Goal: Task Accomplishment & Management: Use online tool/utility

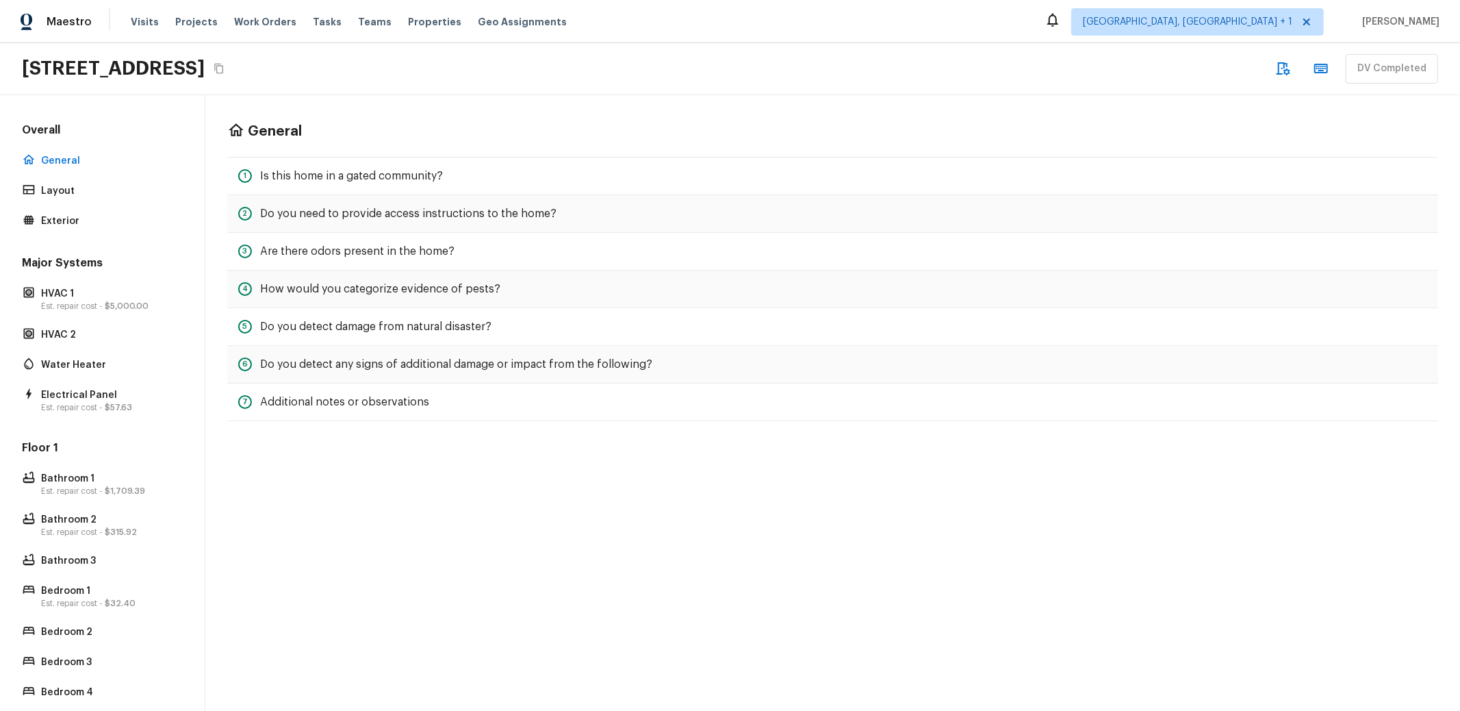
click at [588, 485] on div "General 1 Is this home in a gated community? 2 Do you need to provide access in…" at bounding box center [832, 402] width 1255 height 615
click at [225, 64] on icon "Copy Address" at bounding box center [219, 68] width 11 height 11
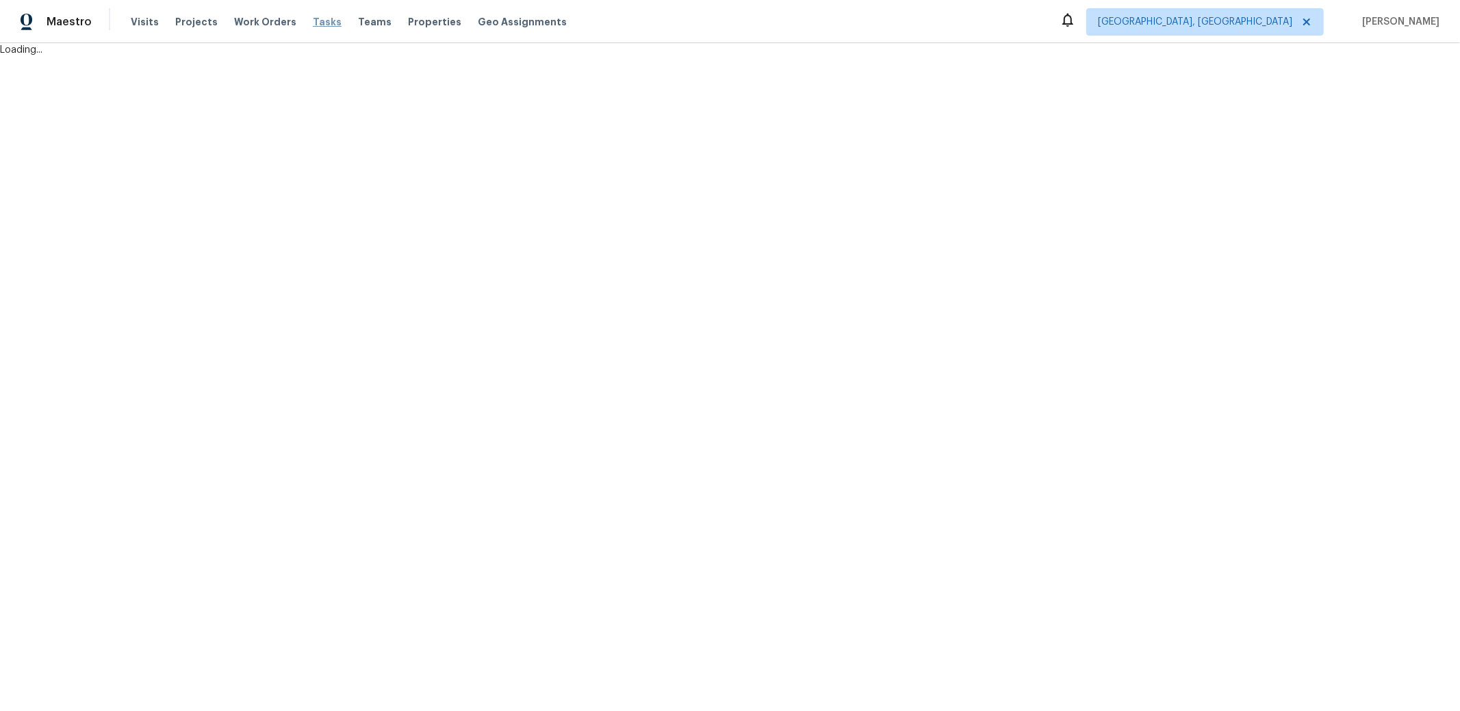
click at [313, 21] on span "Tasks" at bounding box center [327, 22] width 29 height 10
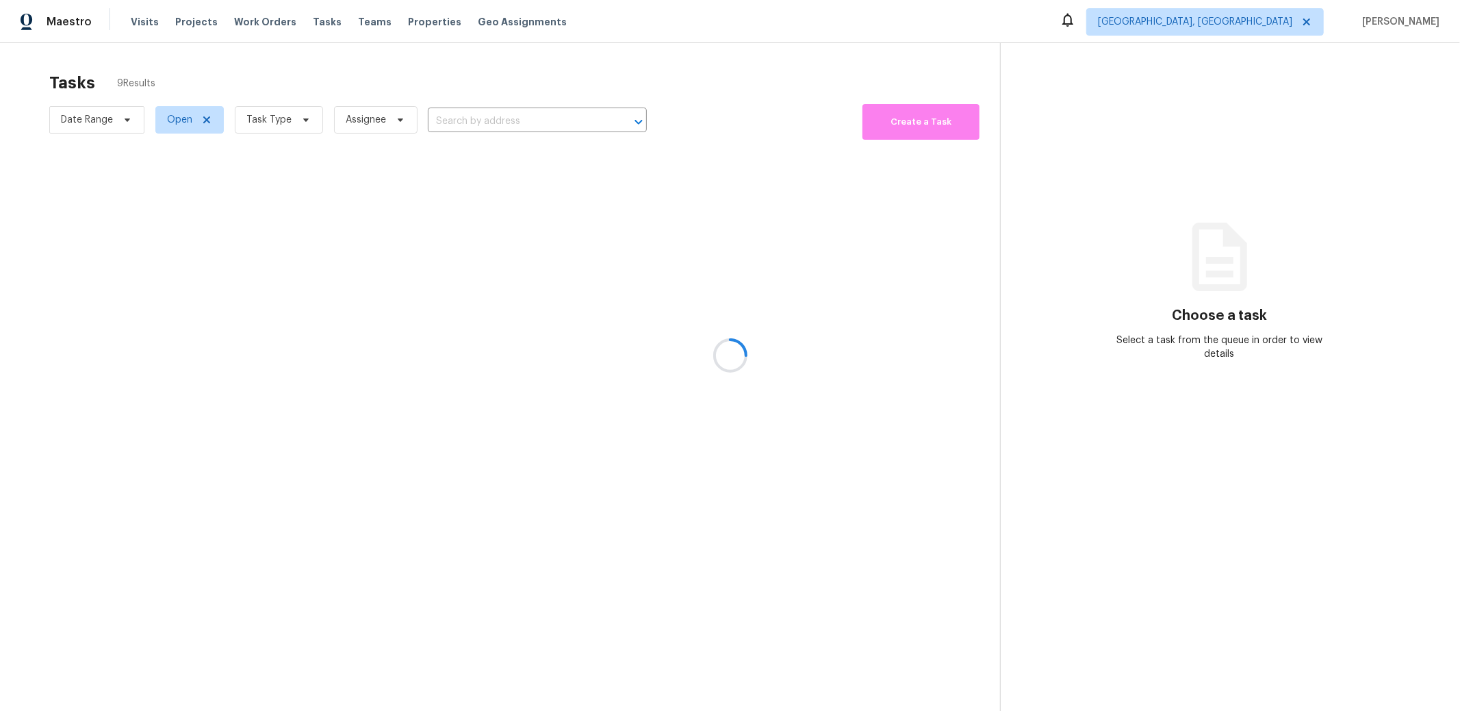
click at [277, 120] on div at bounding box center [730, 355] width 1460 height 711
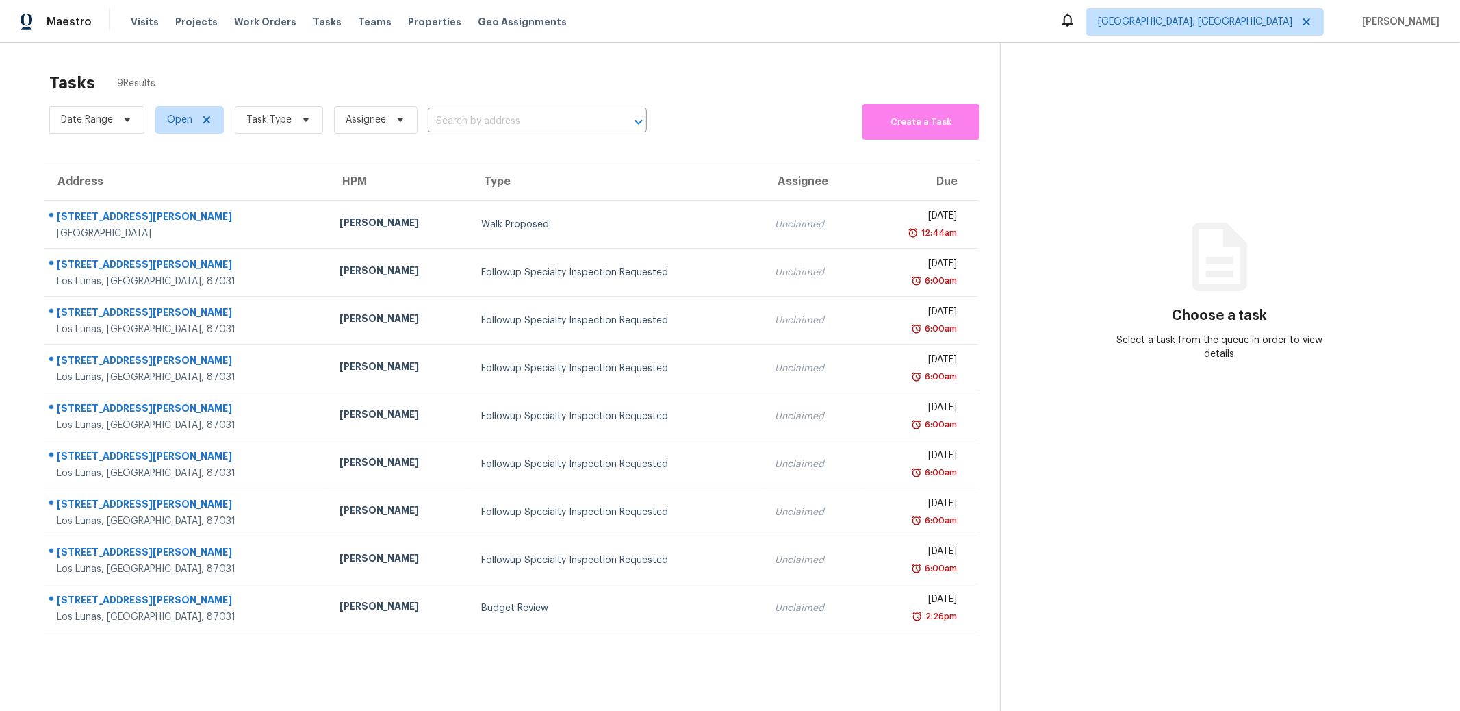
click at [274, 104] on span "Task Type" at bounding box center [273, 120] width 99 height 36
click at [274, 111] on span "Task Type" at bounding box center [279, 119] width 88 height 27
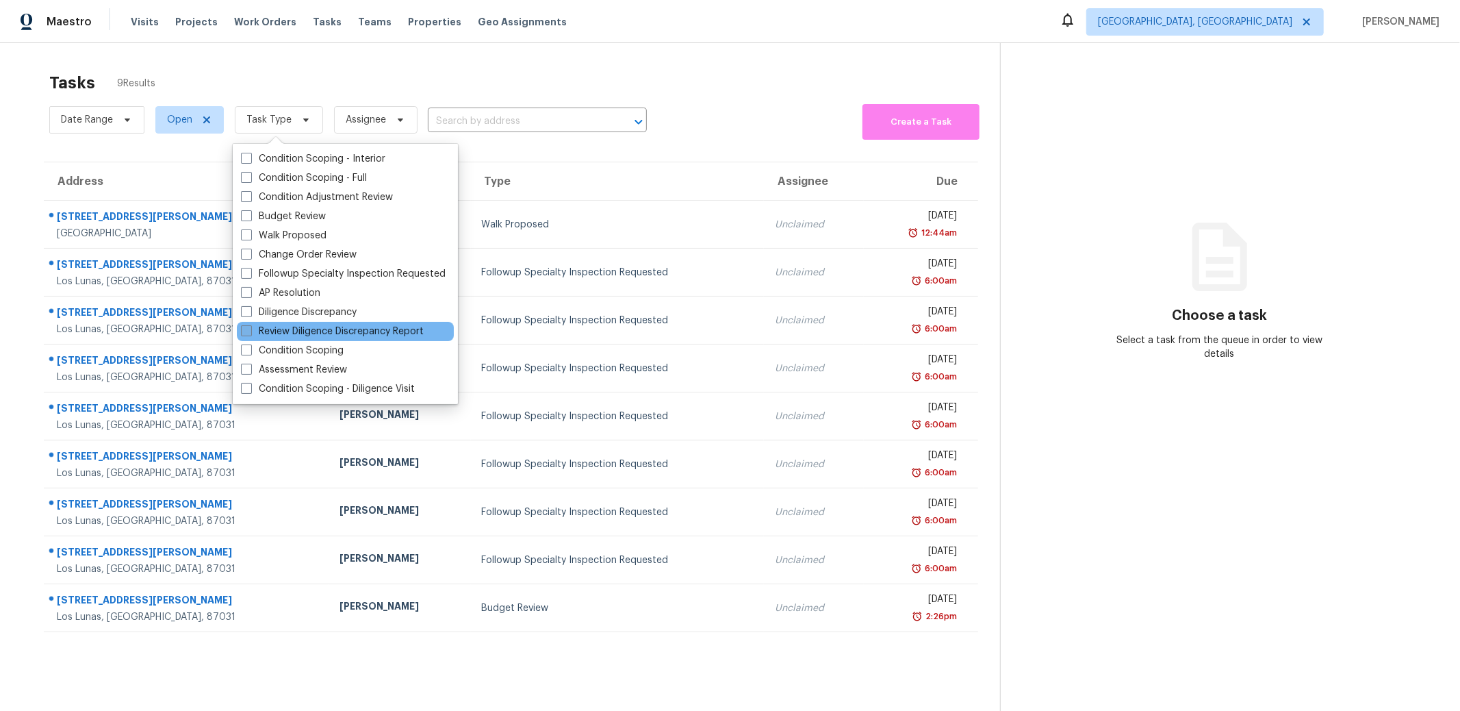
click at [405, 331] on label "Review Diligence Discrepancy Report" at bounding box center [332, 331] width 183 height 14
click at [250, 331] on input "Review Diligence Discrepancy Report" at bounding box center [245, 328] width 9 height 9
checkbox input "true"
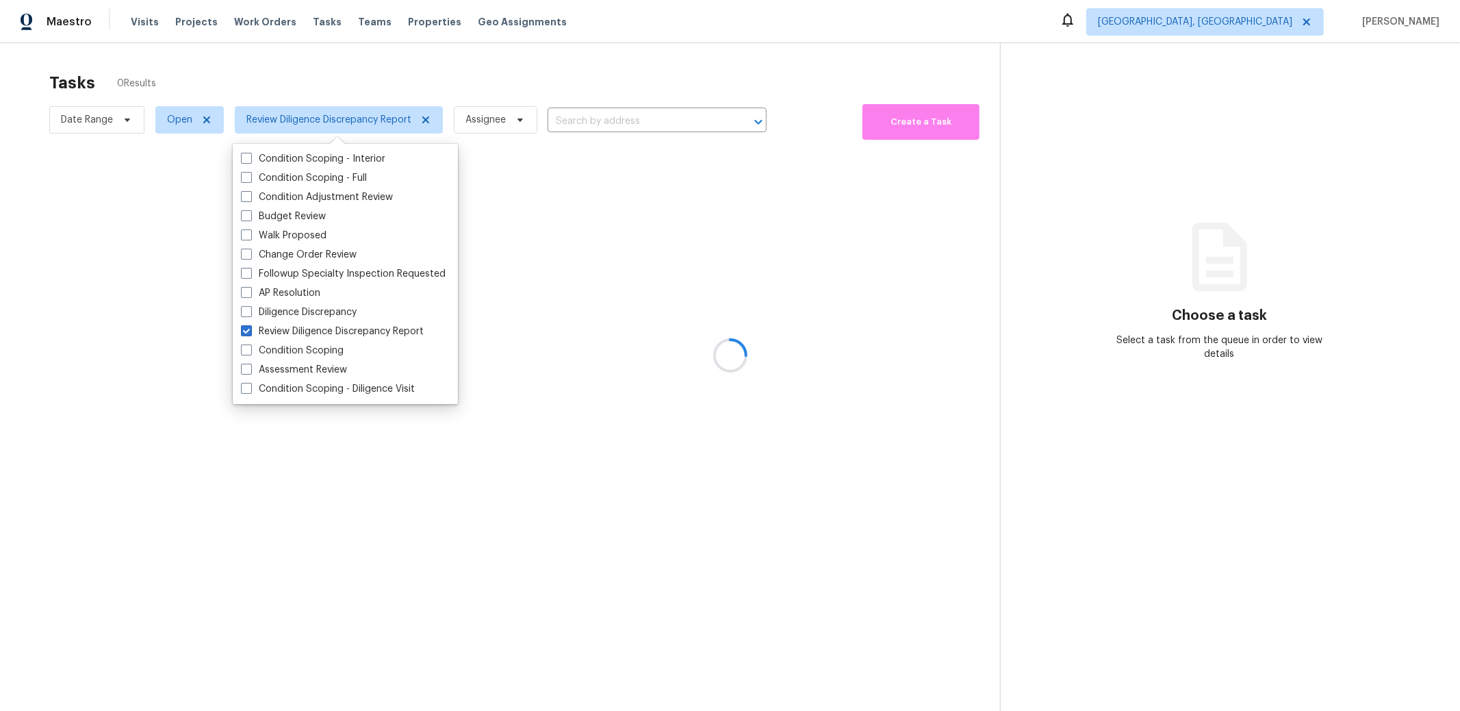
click at [501, 45] on div at bounding box center [730, 355] width 1460 height 711
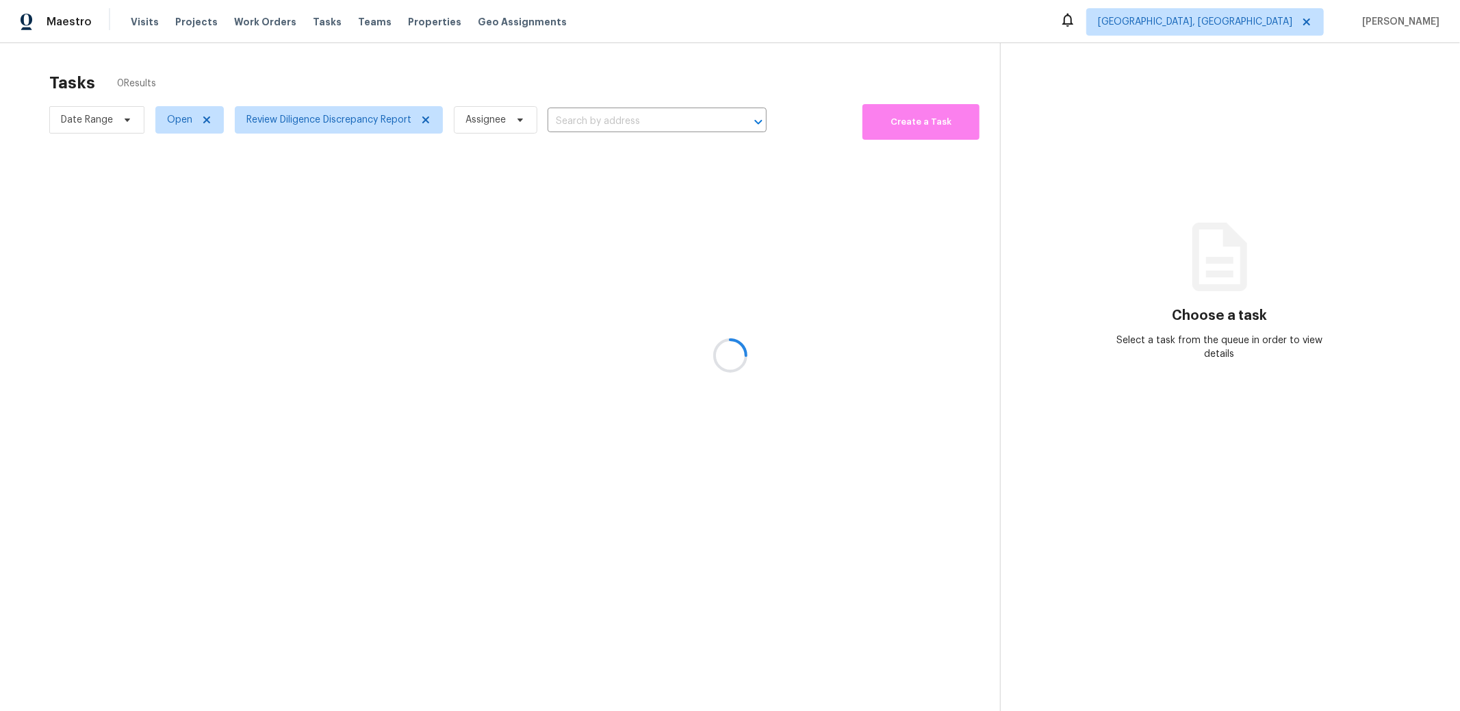
click at [629, 112] on div at bounding box center [730, 355] width 1460 height 711
click at [630, 120] on div at bounding box center [730, 355] width 1460 height 711
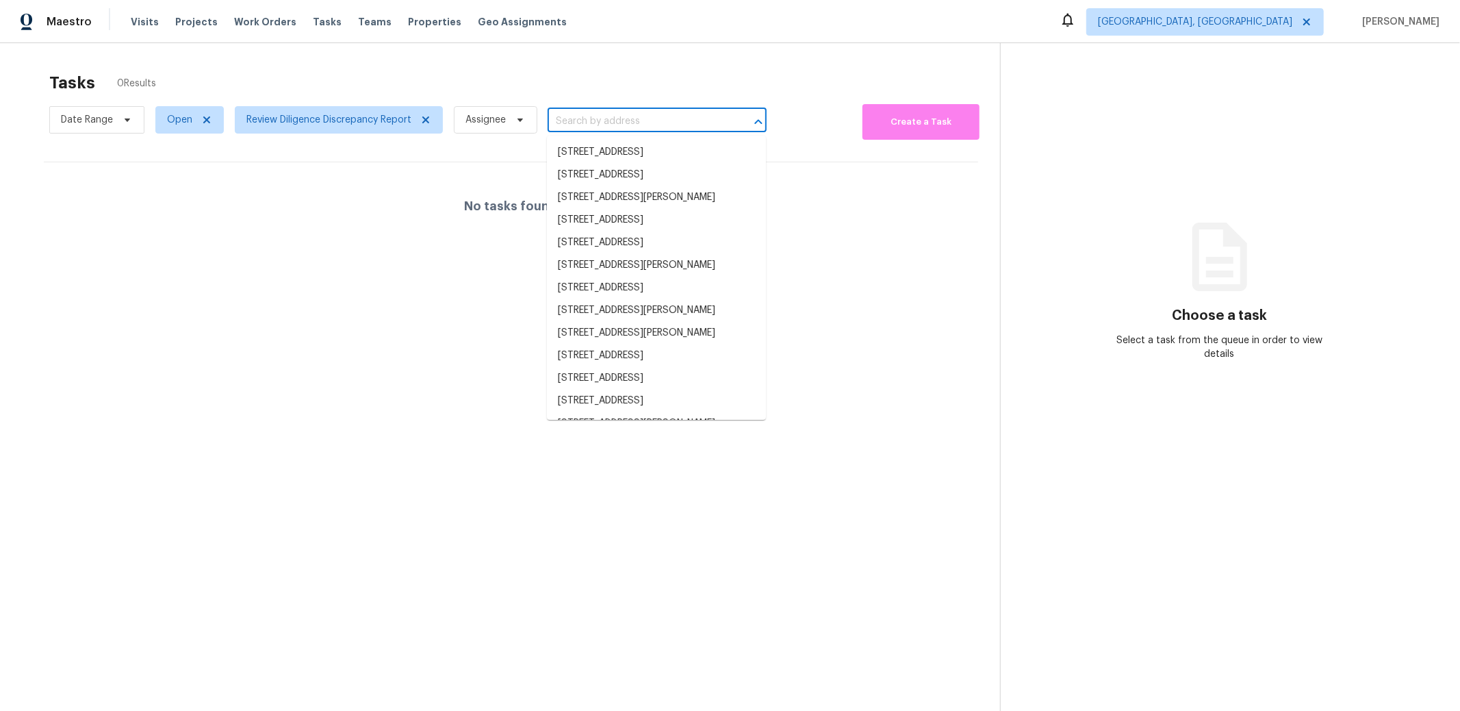
click at [645, 127] on input "text" at bounding box center [638, 121] width 181 height 21
paste input "[STREET_ADDRESS]"
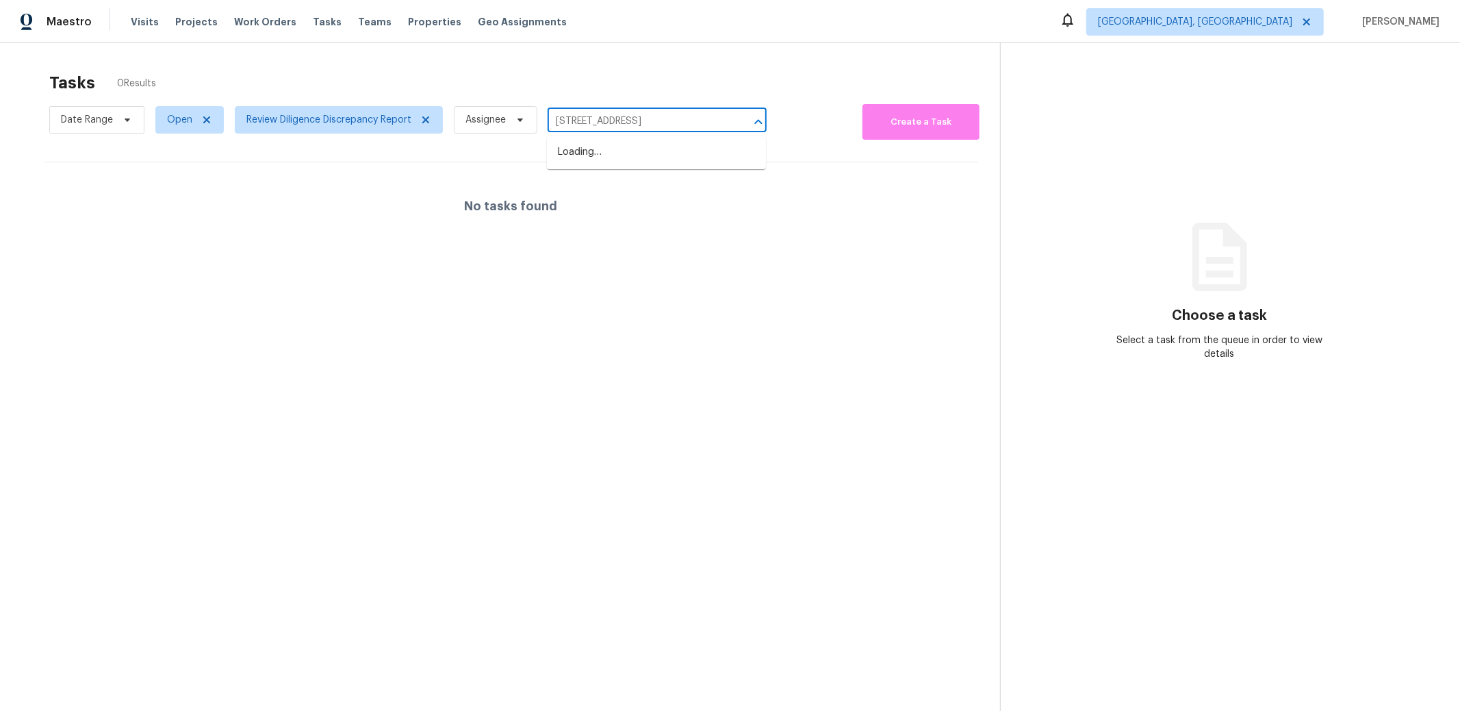
scroll to position [0, 18]
type input "[STREET_ADDRESS]"
drag, startPoint x: 622, startPoint y: 54, endPoint x: 921, endPoint y: 47, distance: 298.5
click at [654, 53] on div "Tasks 0 Results Date Range Open Review Diligence Discrepancy Report Assignee ​ …" at bounding box center [730, 398] width 1460 height 711
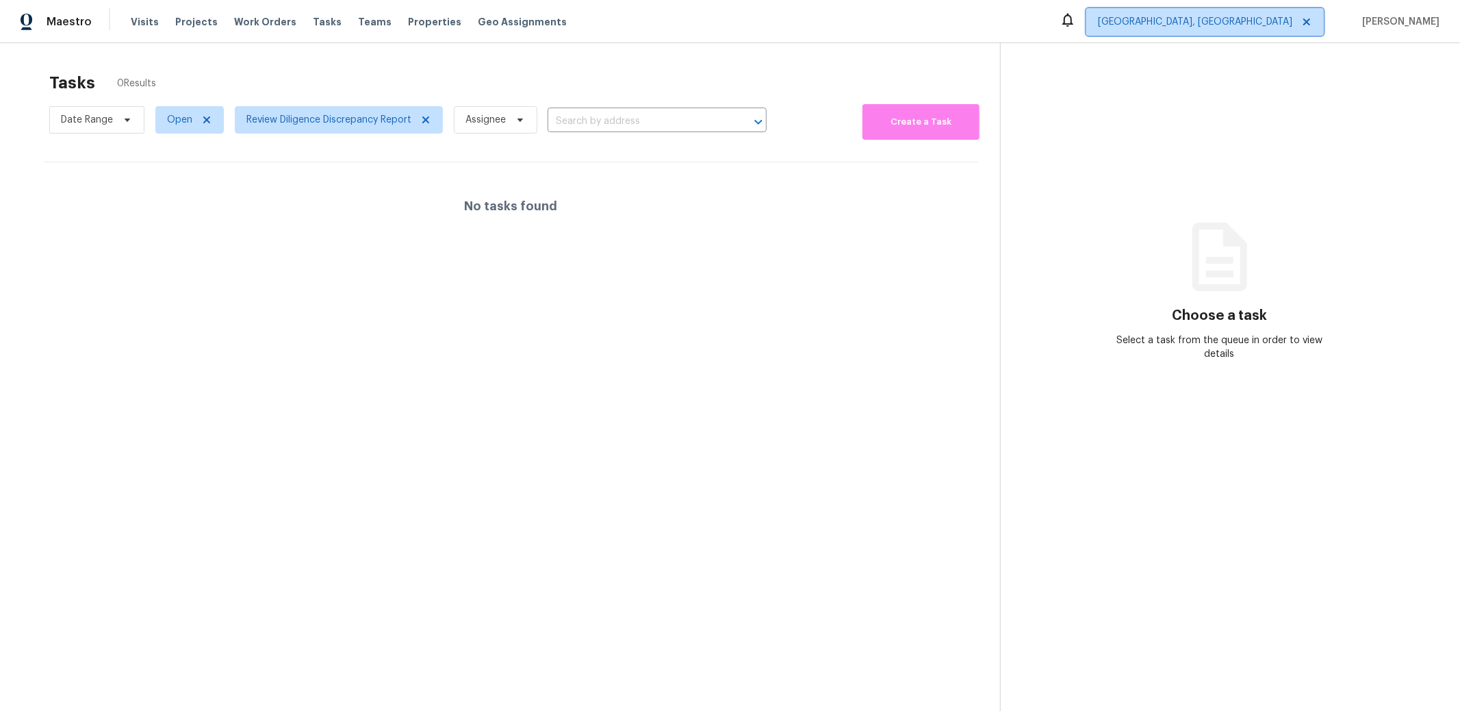
click at [1244, 25] on span "Albuquerque, NM" at bounding box center [1195, 22] width 194 height 14
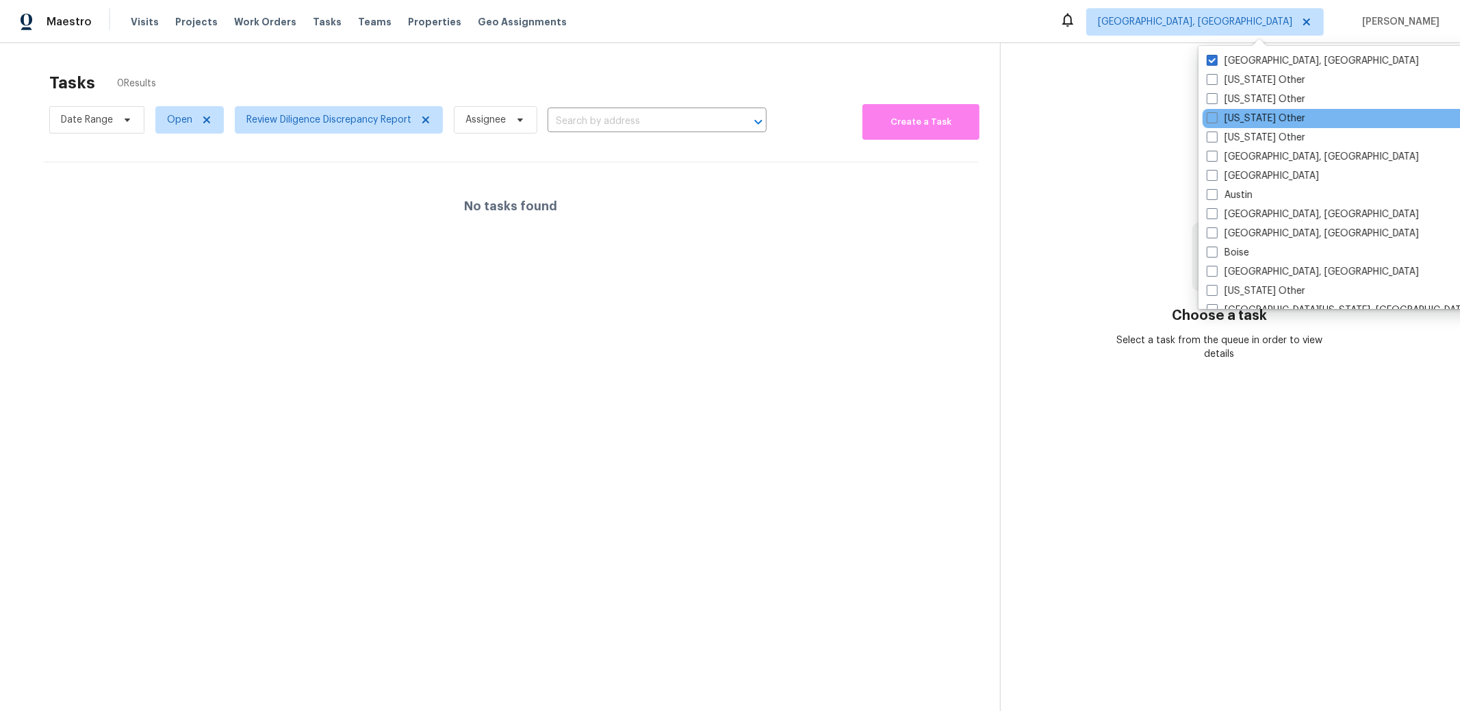
click at [1289, 116] on div "Arizona Other" at bounding box center [1341, 118] width 276 height 19
click at [1207, 120] on span at bounding box center [1212, 117] width 11 height 11
click at [1207, 120] on input "Arizona Other" at bounding box center [1211, 116] width 9 height 9
checkbox input "true"
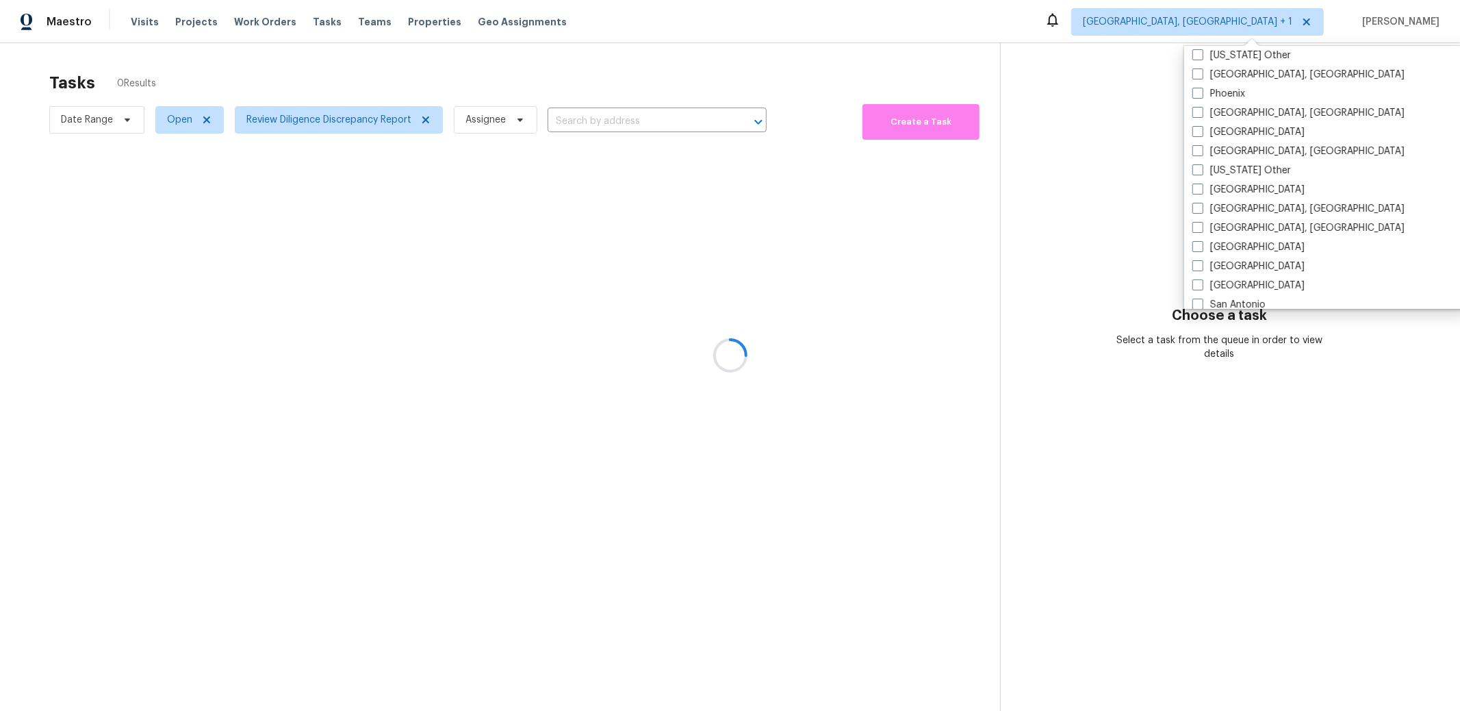
scroll to position [2066, 0]
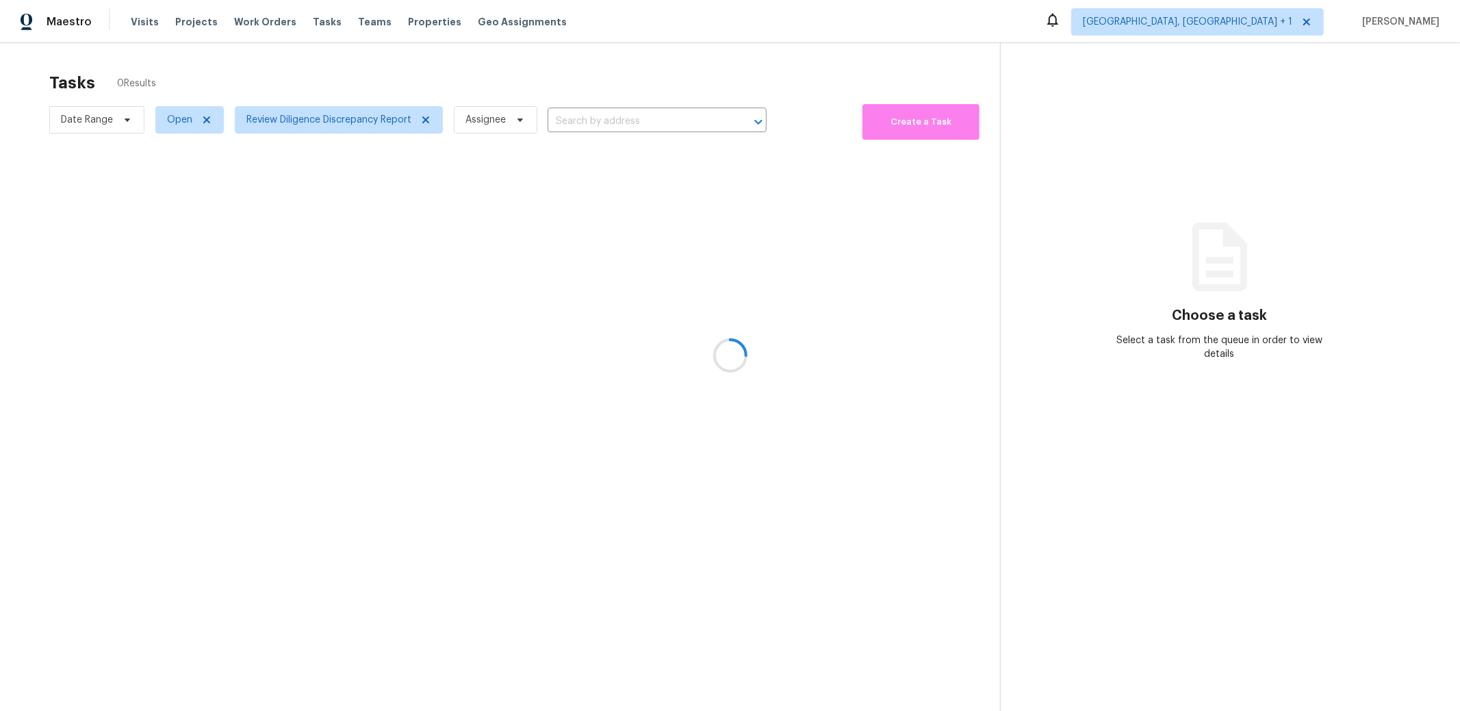
click at [1060, 184] on div at bounding box center [730, 355] width 1460 height 711
click at [622, 120] on div at bounding box center [730, 355] width 1460 height 711
click at [589, 84] on div "Tasks 0 Results" at bounding box center [524, 83] width 951 height 36
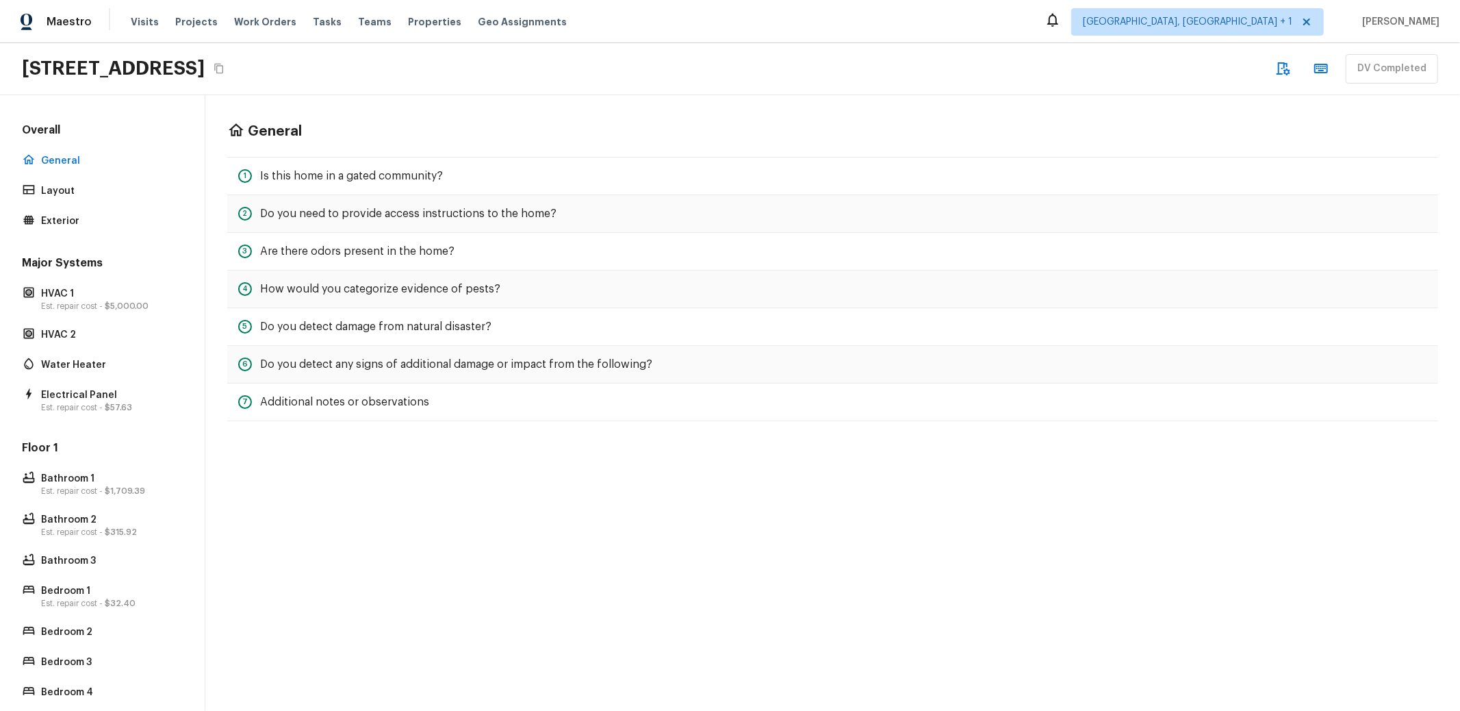
click at [556, 59] on div "2189 W Legend Ct, Casa Grande, AZ 85194 DV Completed" at bounding box center [730, 69] width 1460 height 52
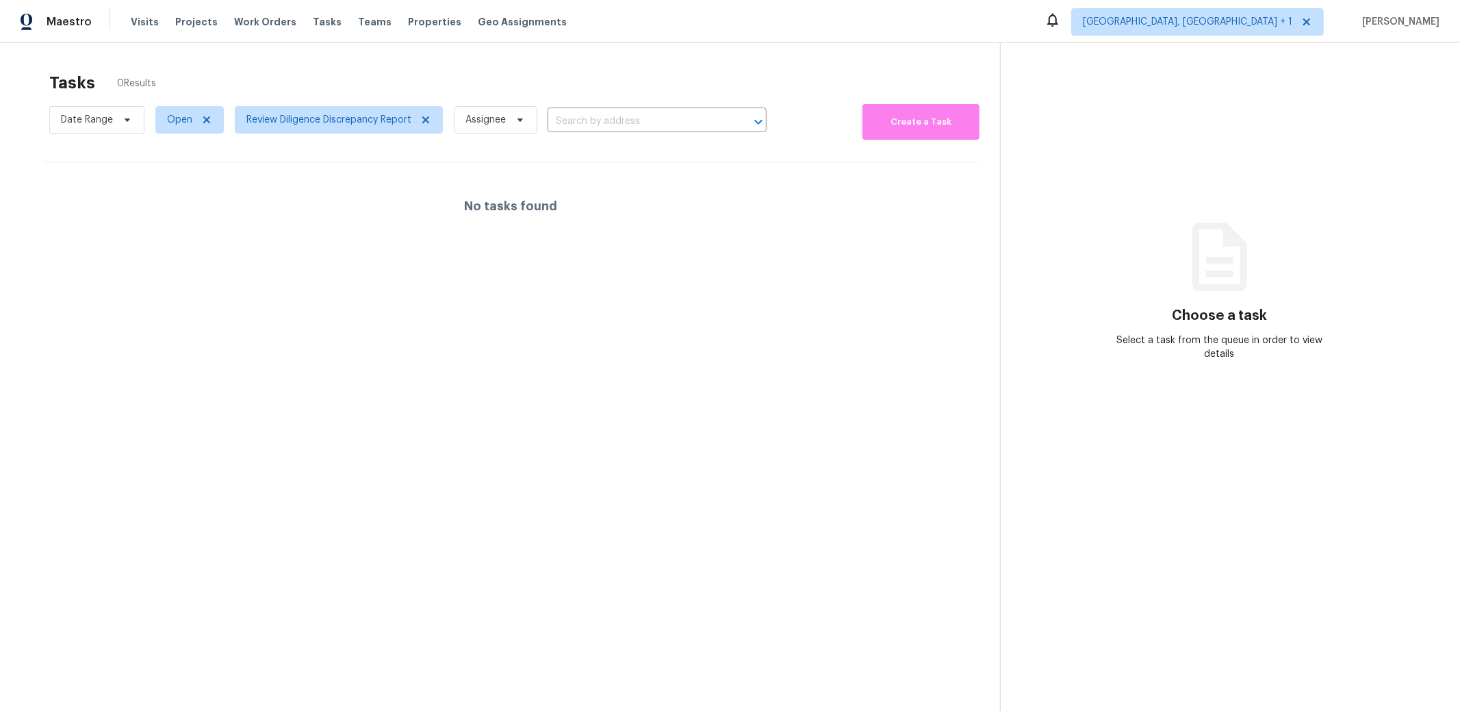
click at [268, 293] on section "Tasks 0 Results Date Range Open Review Diligence Discrepancy Report Assignee ​ …" at bounding box center [511, 409] width 978 height 689
